Goal: Check status

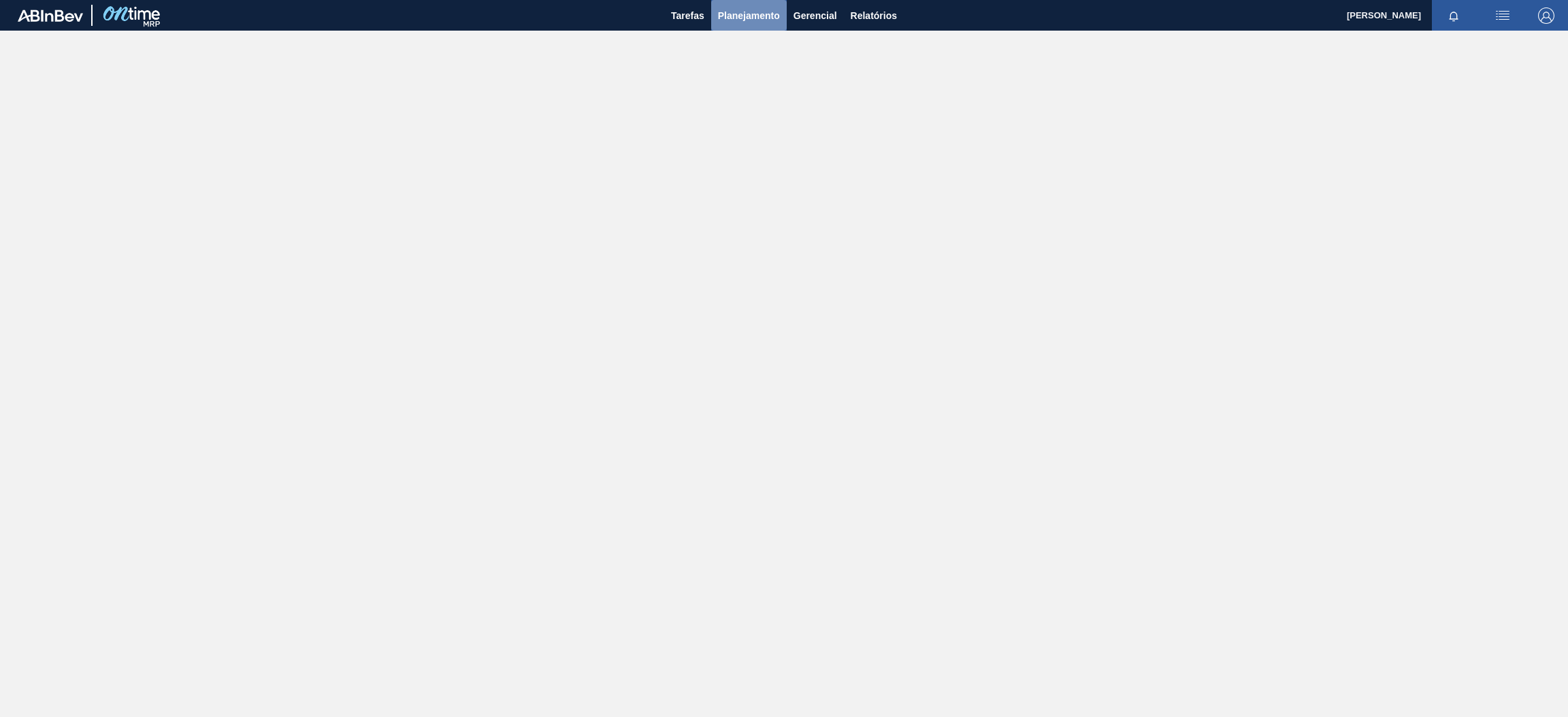
click at [746, 16] on span "Planejamento" at bounding box center [749, 15] width 62 height 16
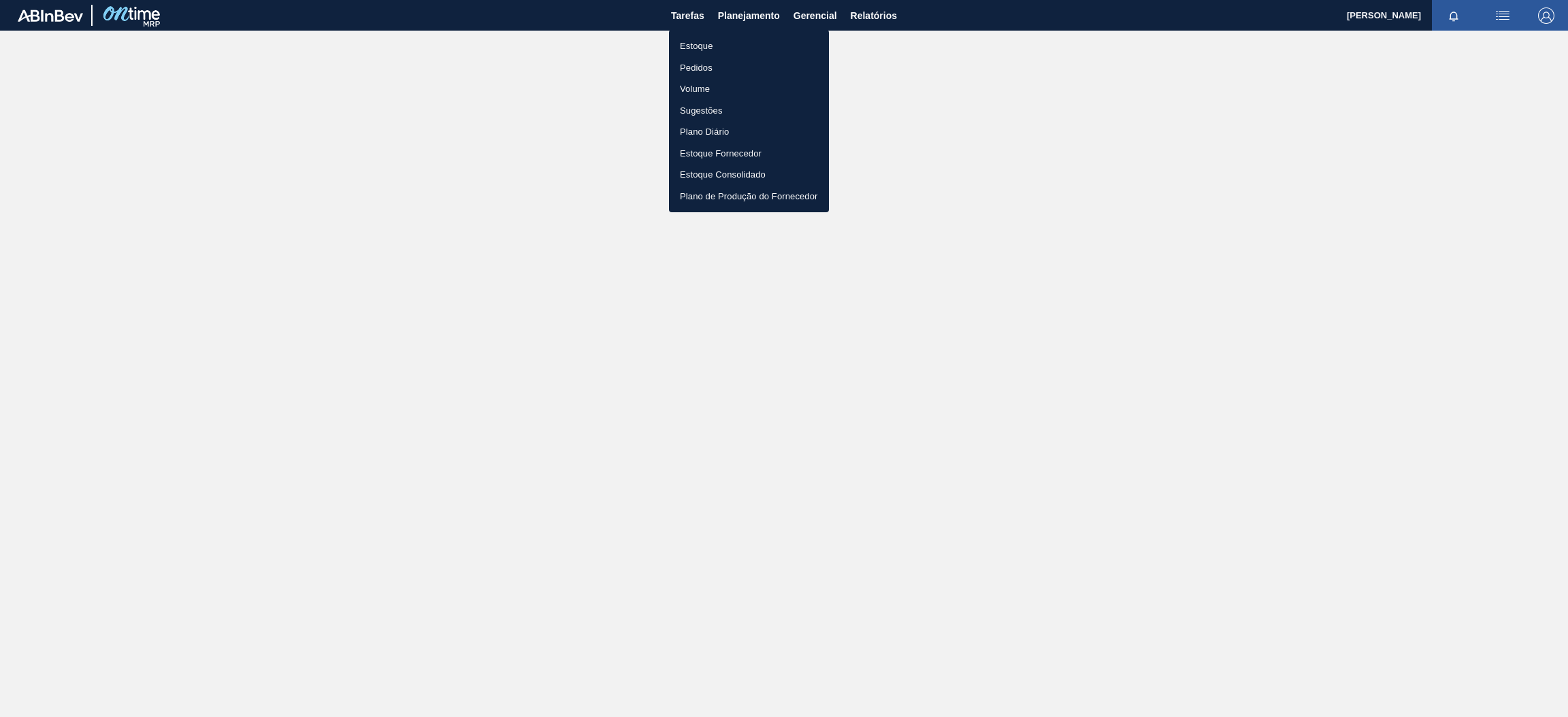
click at [726, 43] on li "Estoque" at bounding box center [748, 45] width 160 height 22
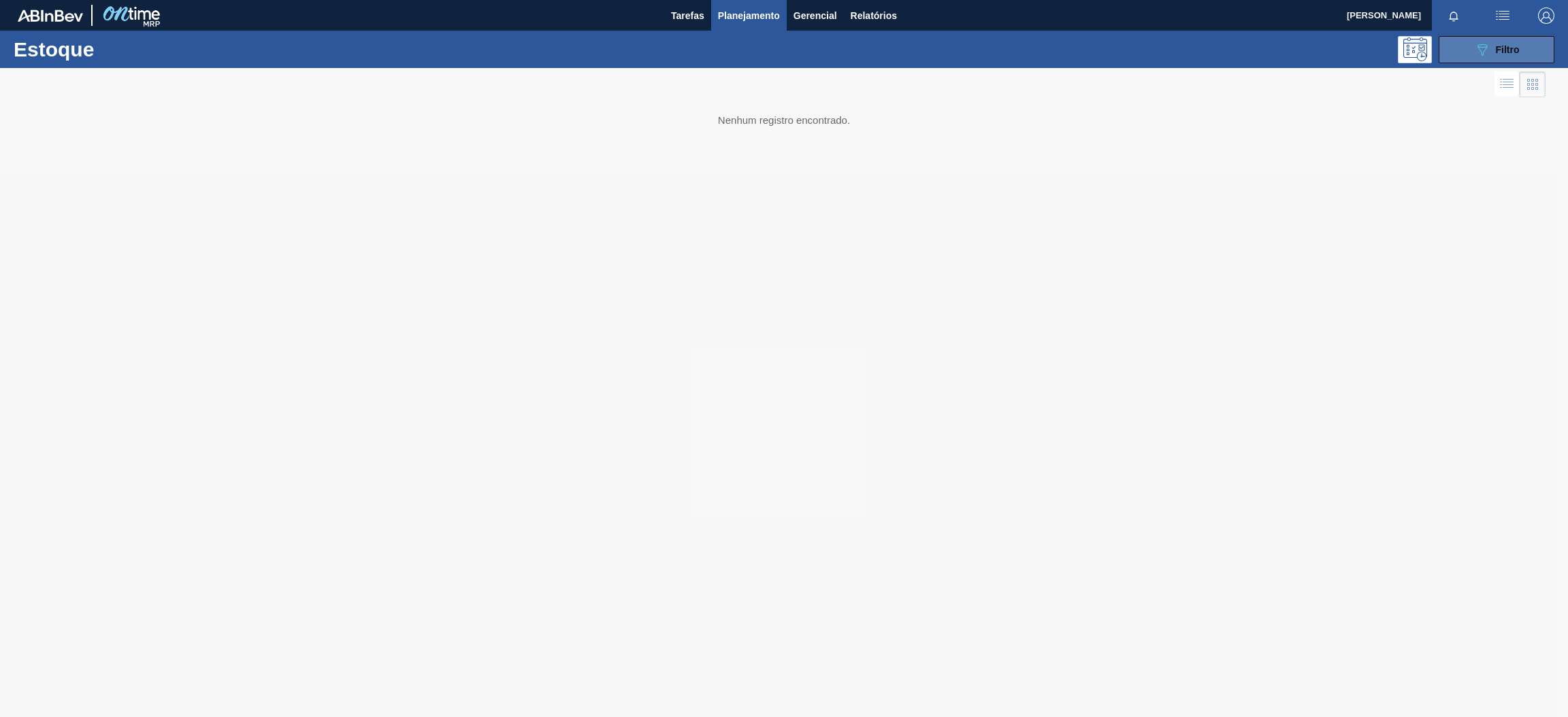
click at [1467, 49] on button "089F7B8B-B2A5-4AFE-B5C0-19BA573D28AC Filtro" at bounding box center [1496, 49] width 115 height 27
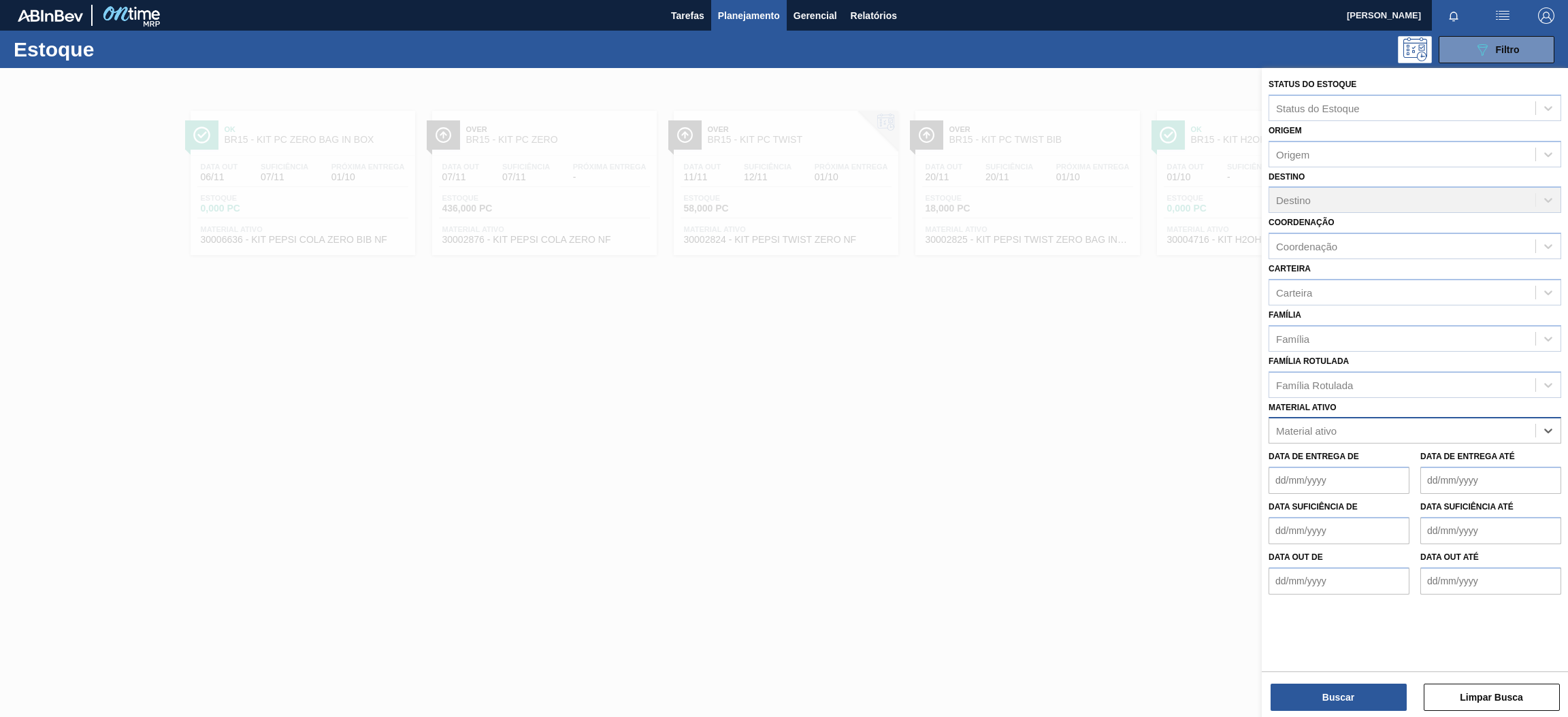
paste ativo "30031247"
type ativo "30031247"
click at [1357, 466] on div "30031247 - SUCO UVA CONC PRESV 255KG" at bounding box center [1415, 464] width 293 height 26
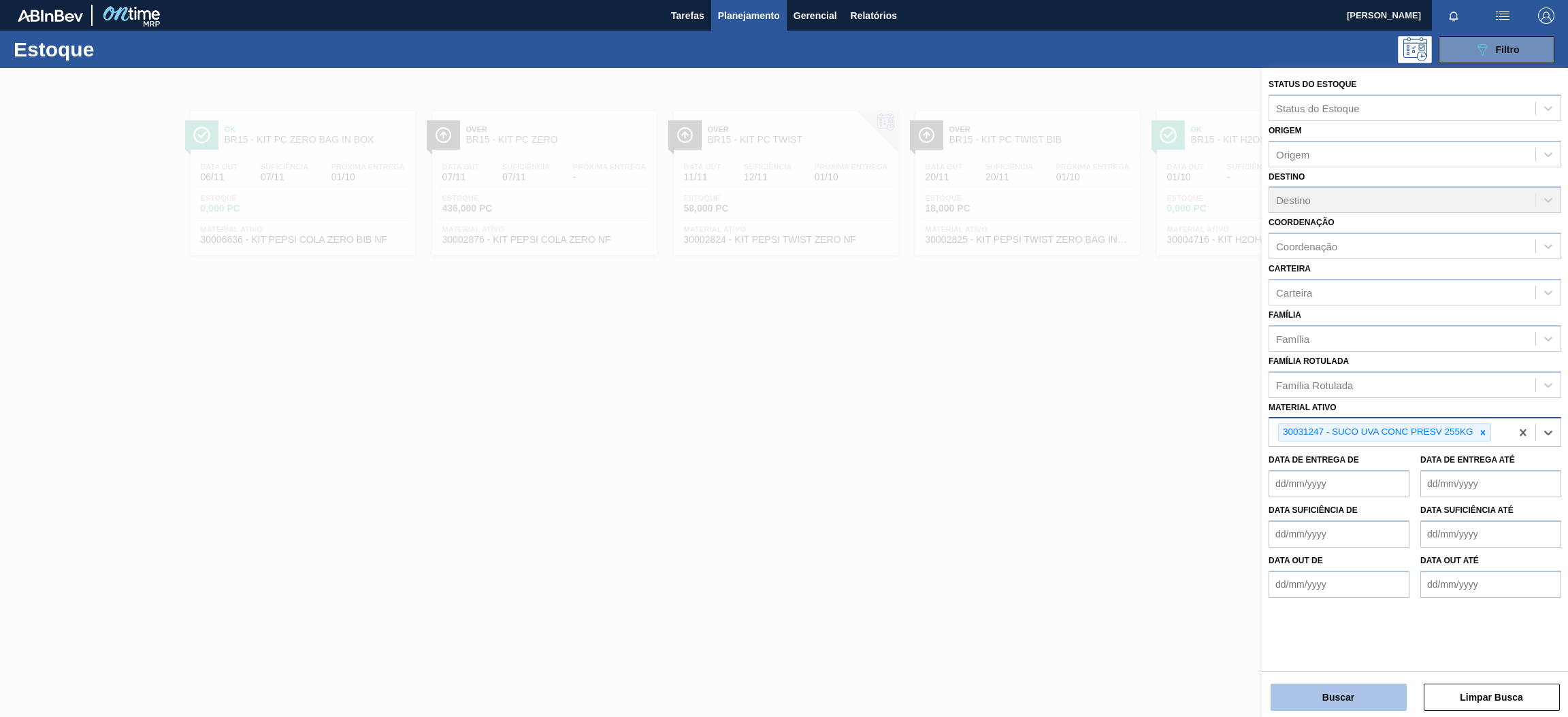
click at [1316, 697] on button "Buscar" at bounding box center [1338, 697] width 136 height 27
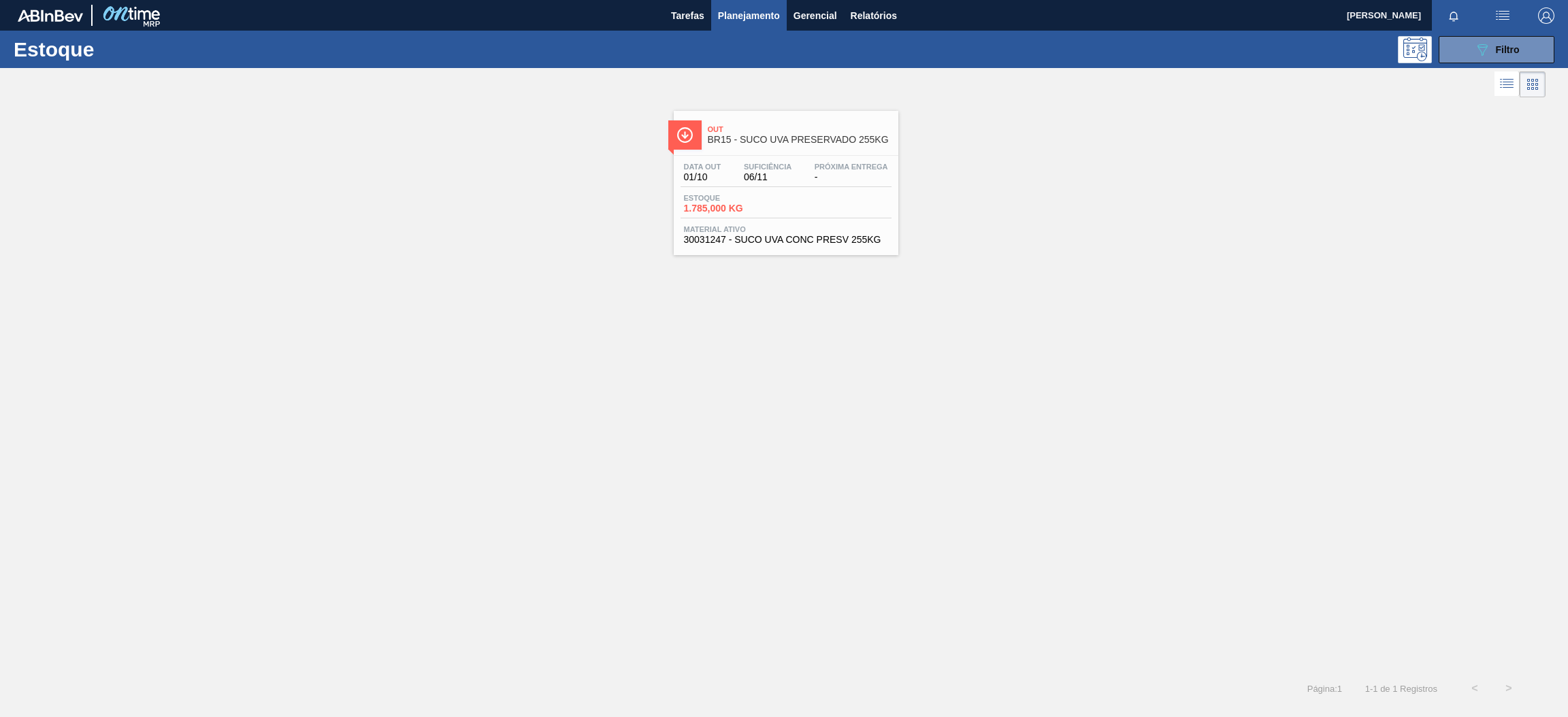
click at [771, 165] on span "Suficiência" at bounding box center [767, 166] width 47 height 9
